Goal: Task Accomplishment & Management: Manage account settings

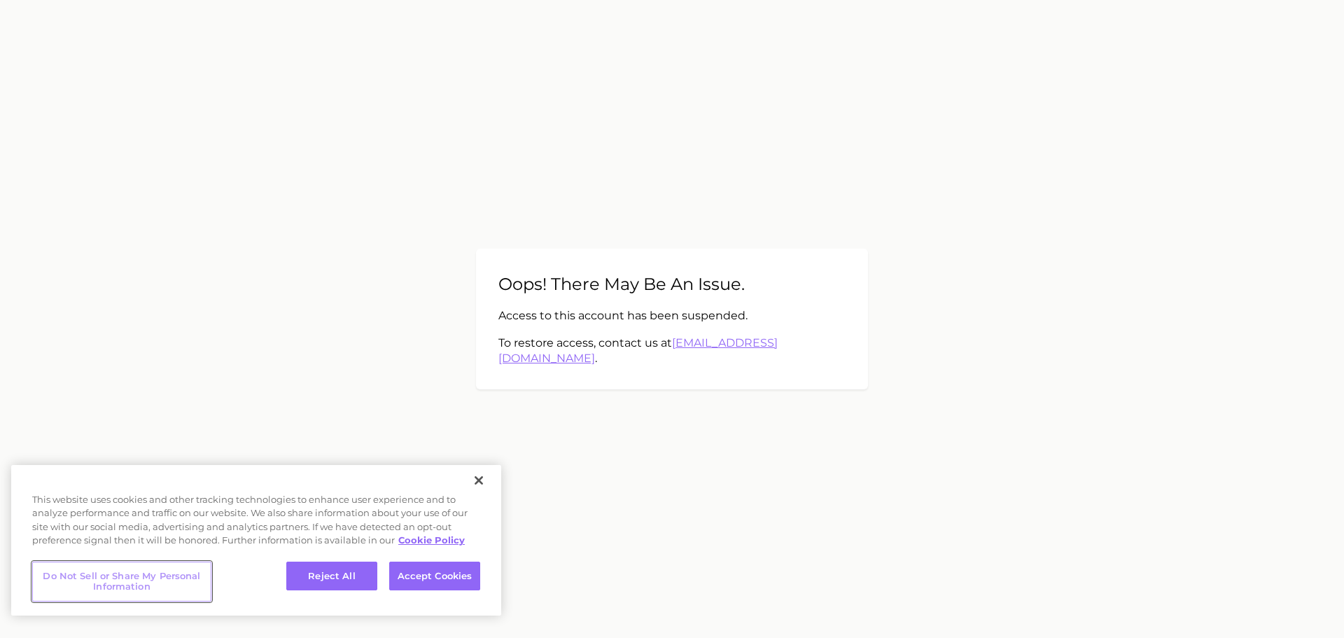
click at [76, 584] on button "Do Not Sell or Share My Personal Information" at bounding box center [121, 581] width 179 height 40
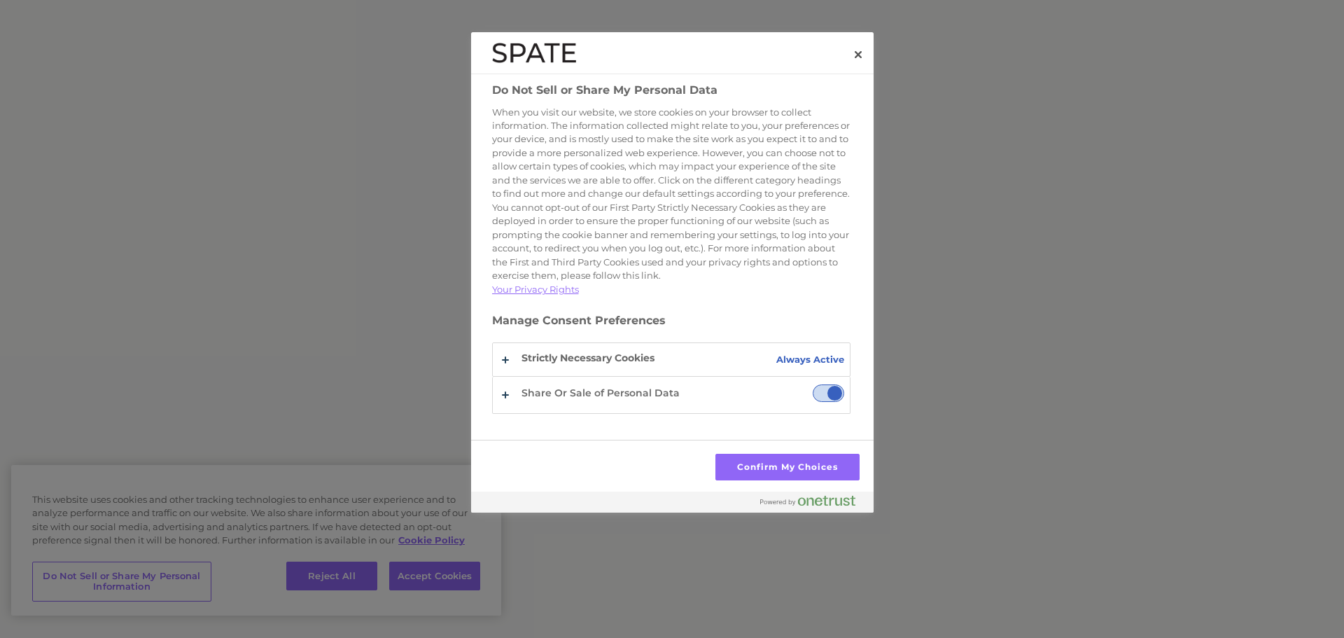
click at [813, 402] on span "Share Or Sale of Personal Data" at bounding box center [828, 392] width 31 height 17
click at [813, 384] on input "Share Or Sale of Personal Data" at bounding box center [813, 384] width 0 height 0
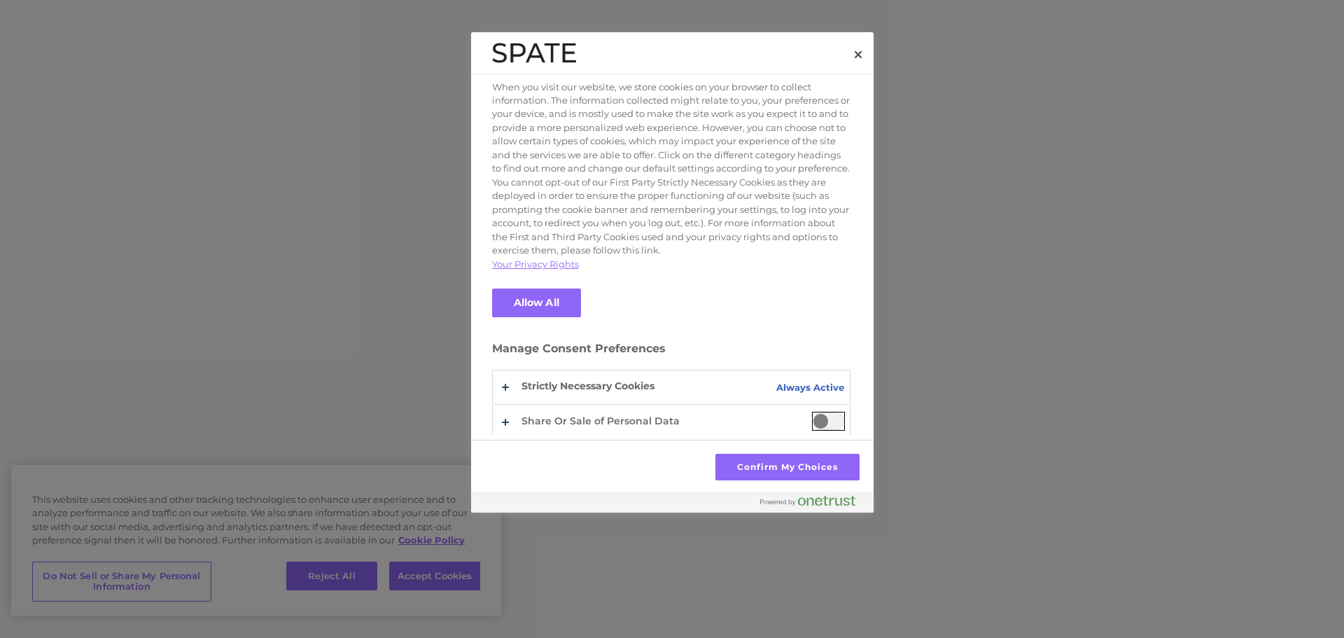
scroll to position [45, 0]
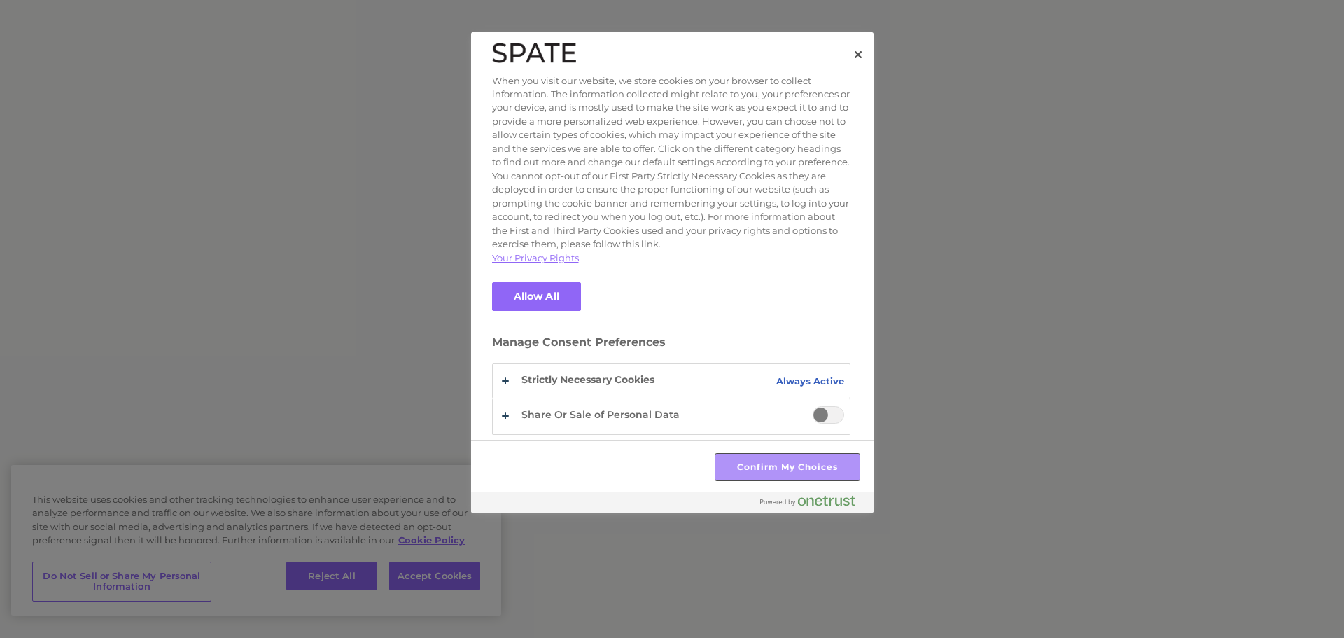
click at [754, 471] on button "Confirm My Choices" at bounding box center [786, 467] width 143 height 27
